Goal: Information Seeking & Learning: Learn about a topic

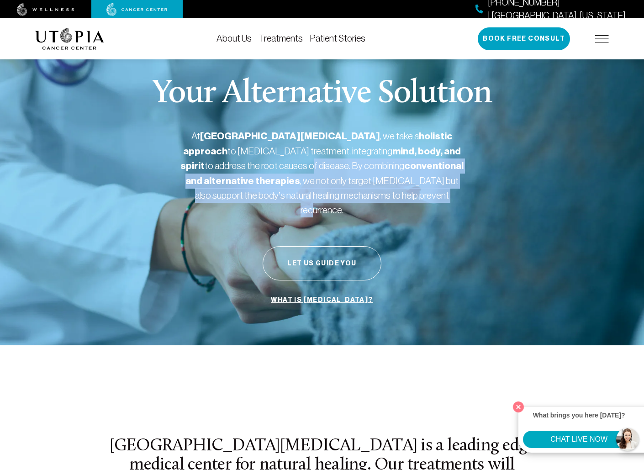
drag, startPoint x: 180, startPoint y: 165, endPoint x: 428, endPoint y: 197, distance: 250.5
click at [428, 197] on p "At [GEOGRAPHIC_DATA][MEDICAL_DATA] , we take a holistic approach to [MEDICAL_DA…" at bounding box center [321, 173] width 283 height 88
drag, startPoint x: 226, startPoint y: 163, endPoint x: 420, endPoint y: 208, distance: 199.4
click at [420, 208] on div "At [GEOGRAPHIC_DATA][MEDICAL_DATA] , we take a holistic approach to [MEDICAL_DA…" at bounding box center [321, 176] width 283 height 95
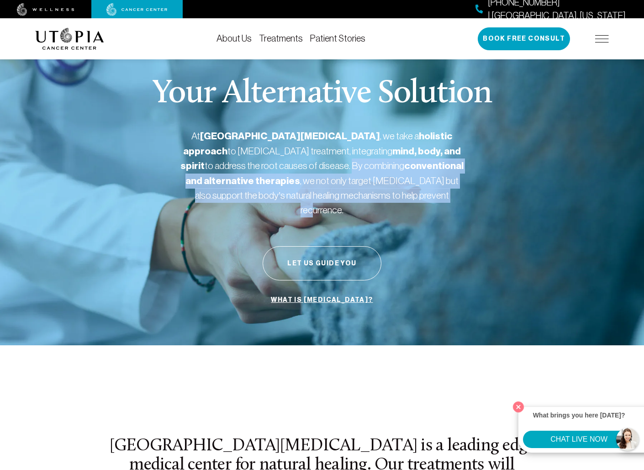
click at [424, 205] on div "At [GEOGRAPHIC_DATA][MEDICAL_DATA] , we take a holistic approach to [MEDICAL_DA…" at bounding box center [321, 176] width 283 height 95
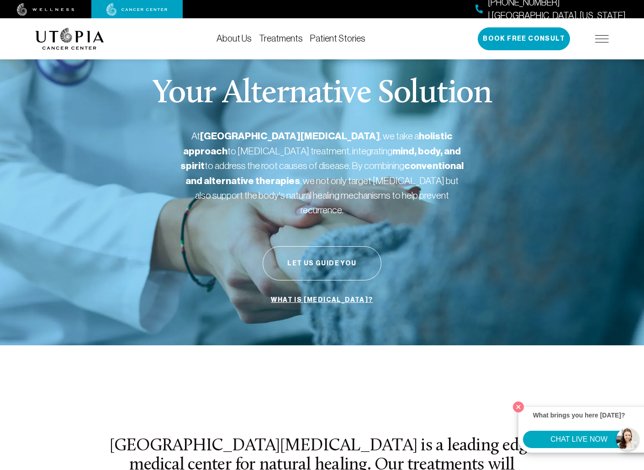
click at [399, 231] on div "Your Alternative Solution At [GEOGRAPHIC_DATA][MEDICAL_DATA] , we take a holist…" at bounding box center [322, 193] width 574 height 304
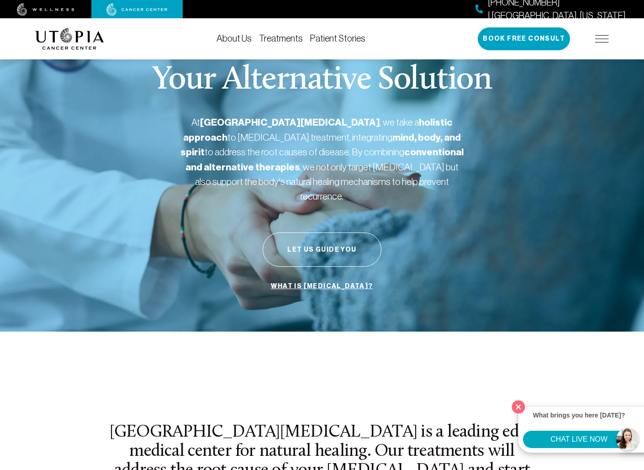
click at [522, 407] on button "Close" at bounding box center [518, 406] width 19 height 19
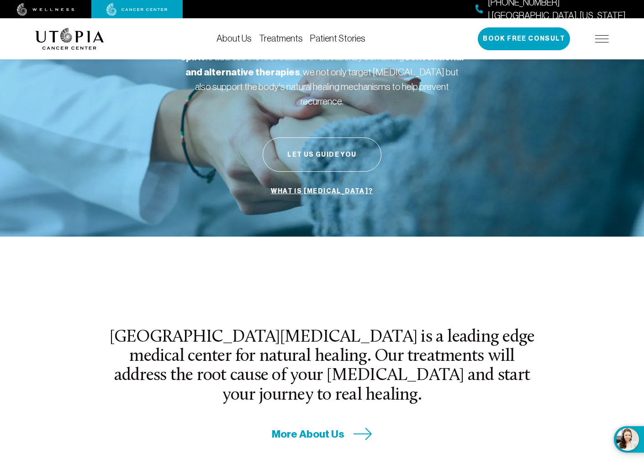
scroll to position [0, 0]
